Goal: Information Seeking & Learning: Learn about a topic

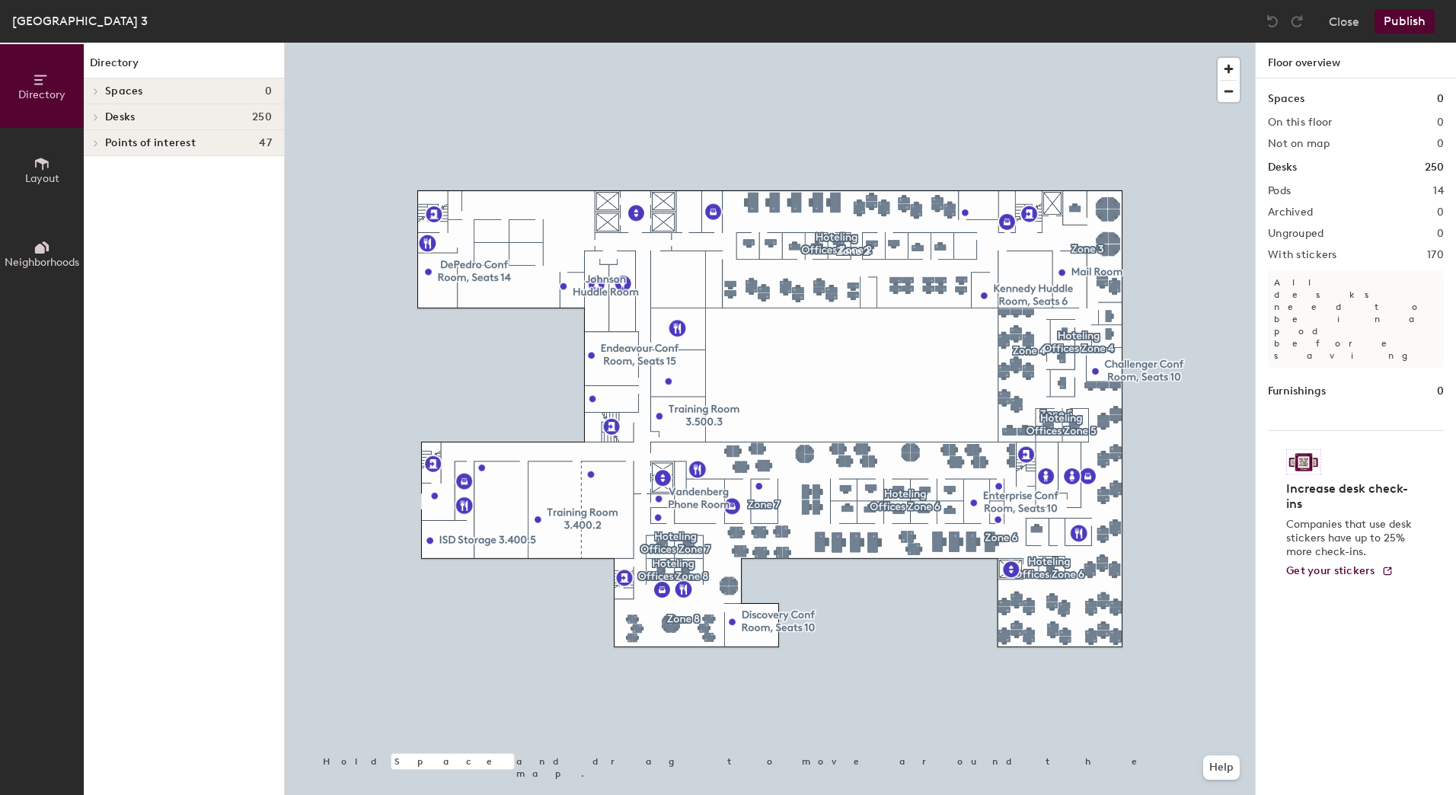
click at [895, 43] on div at bounding box center [770, 43] width 970 height 0
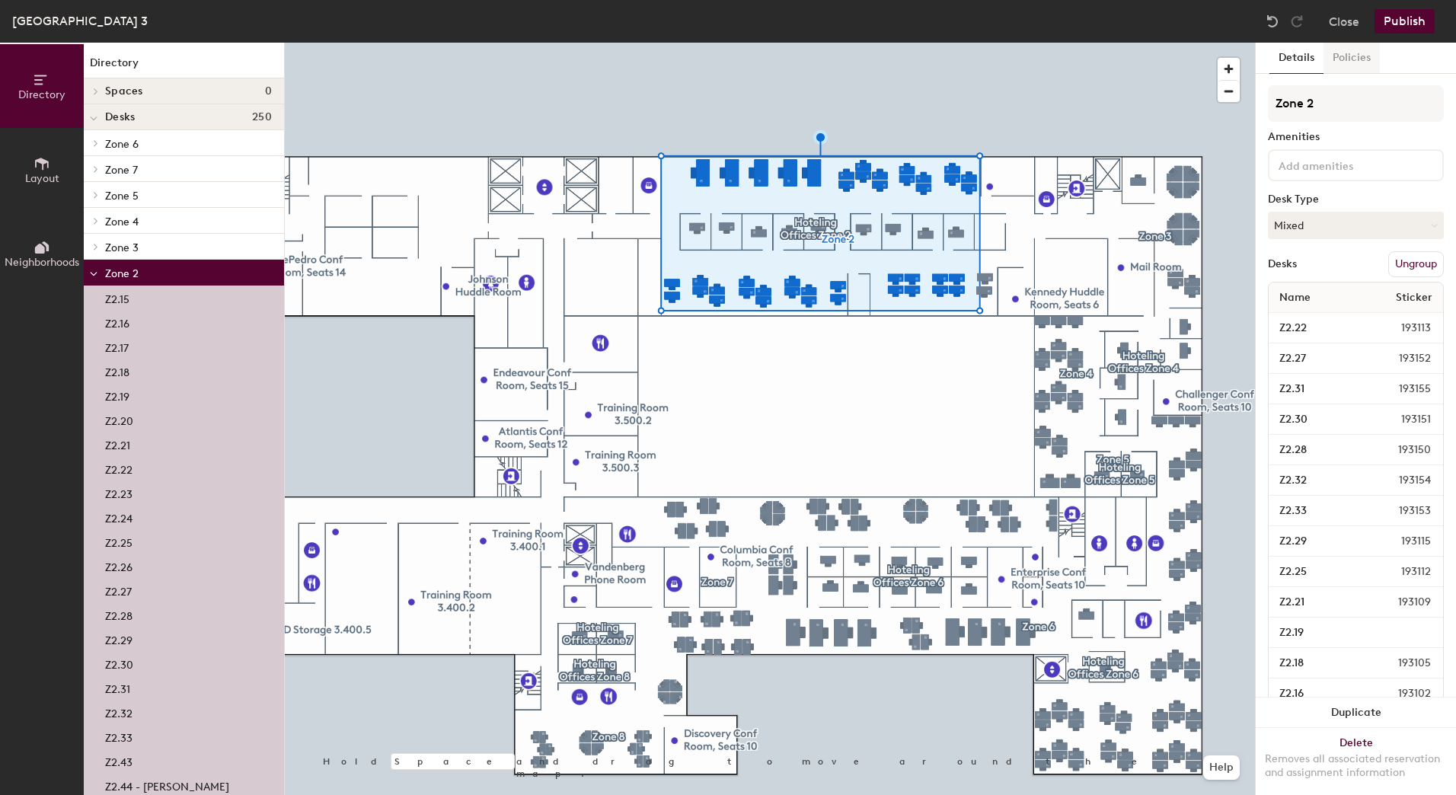
click at [1346, 60] on button "Policies" at bounding box center [1351, 58] width 56 height 31
